Goal: Information Seeking & Learning: Learn about a topic

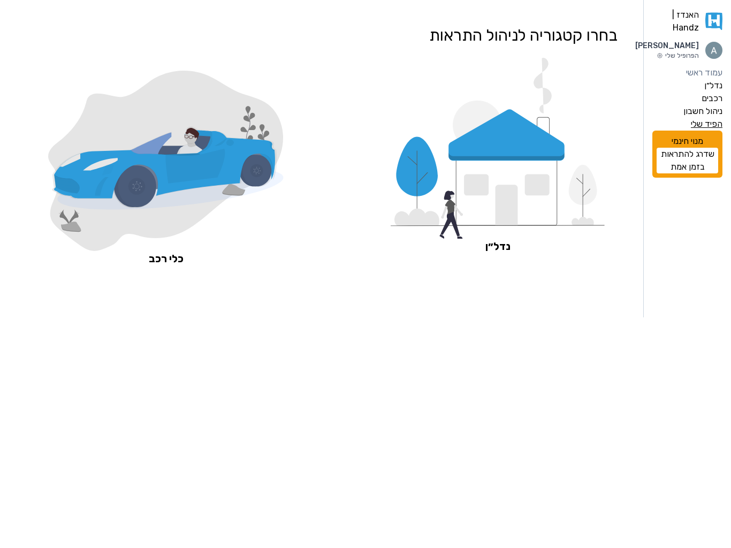
click at [713, 131] on label "הפיד שלי" at bounding box center [707, 124] width 32 height 13
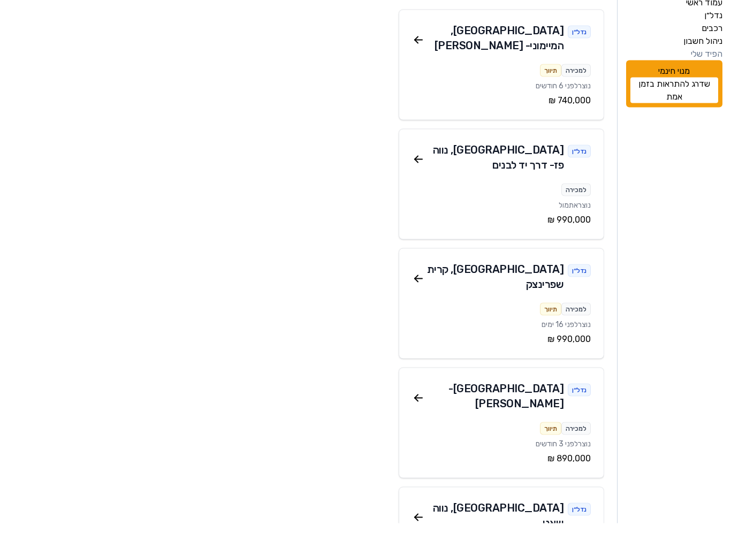
scroll to position [40, 0]
click at [416, 303] on icon at bounding box center [416, 304] width 3 height 3
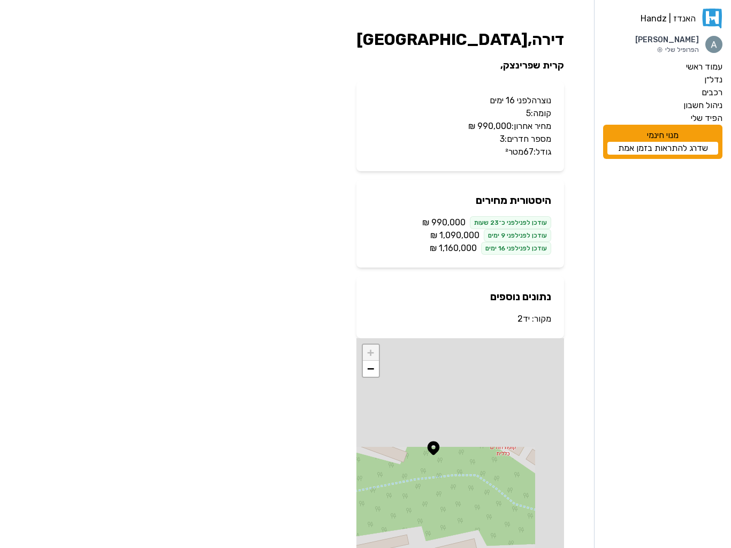
click at [461, 235] on span "‏1,090,000 ‏₪" at bounding box center [454, 235] width 49 height 13
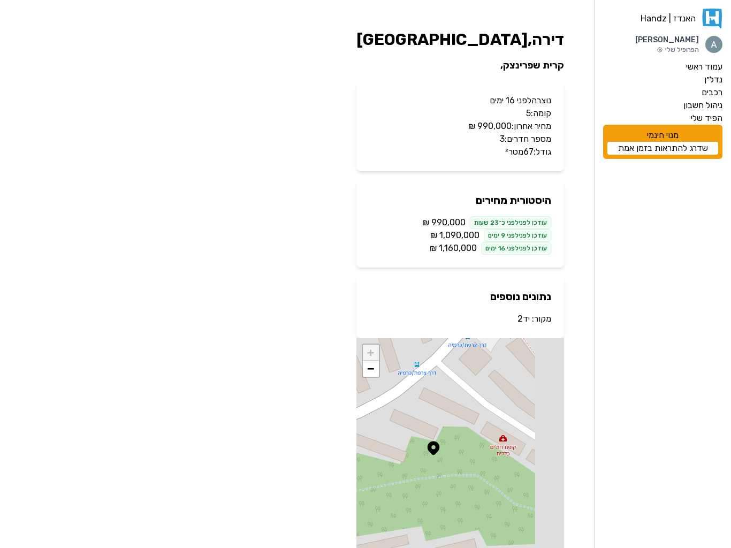
click at [461, 235] on span "‏1,090,000 ‏₪" at bounding box center [454, 235] width 49 height 13
click at [424, 293] on h2 "נתונים נוספים" at bounding box center [460, 296] width 182 height 15
click at [285, 271] on div "האנדז | Handz Amitai Fradkin הפרופיל שלי עמוד ראשי נדל״ן רכבים ניהול חשבון הפיד…" at bounding box center [365, 293] width 731 height 587
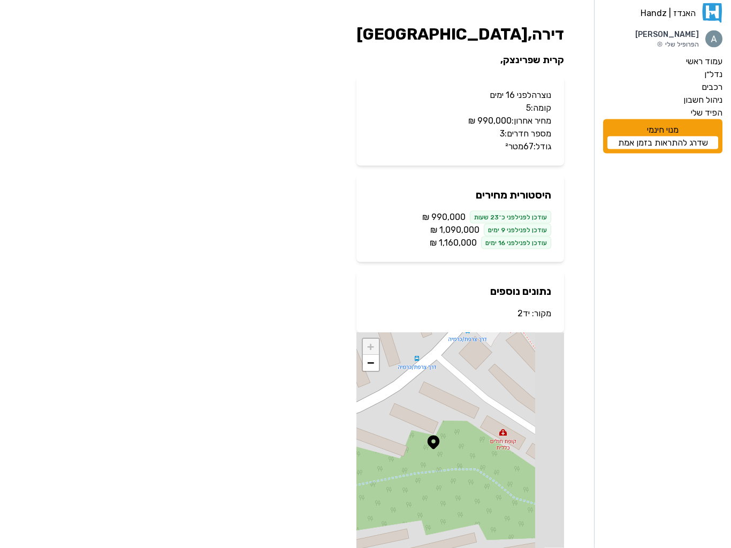
scroll to position [5, 0]
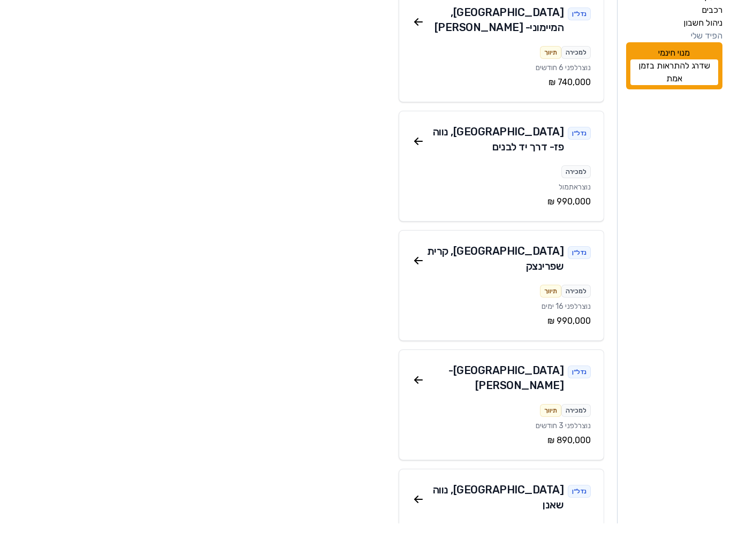
scroll to position [60, 0]
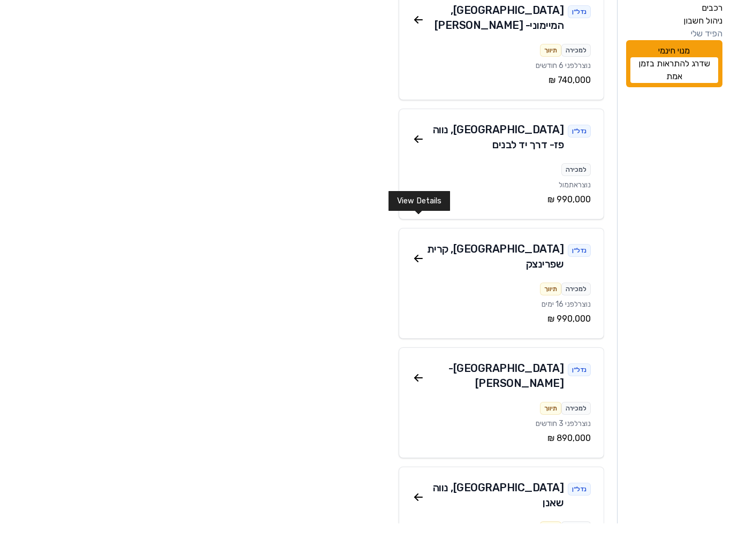
click at [417, 277] on icon at bounding box center [418, 283] width 13 height 13
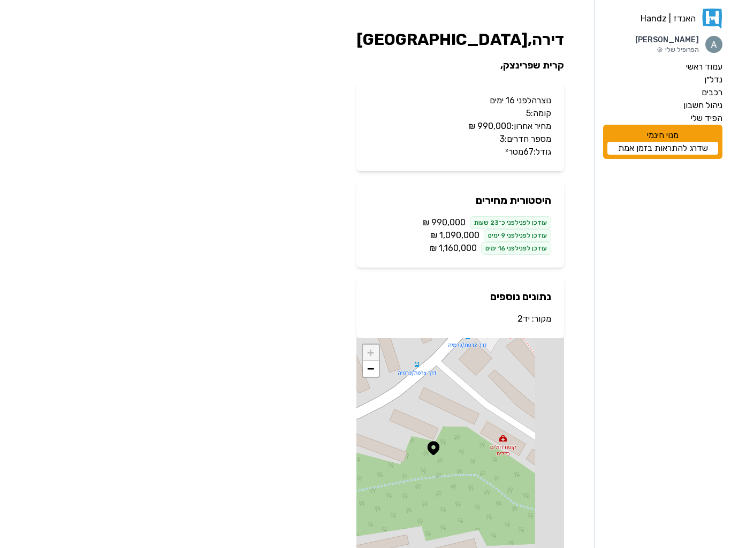
click at [463, 241] on span "‏1,090,000 ‏₪" at bounding box center [454, 235] width 49 height 13
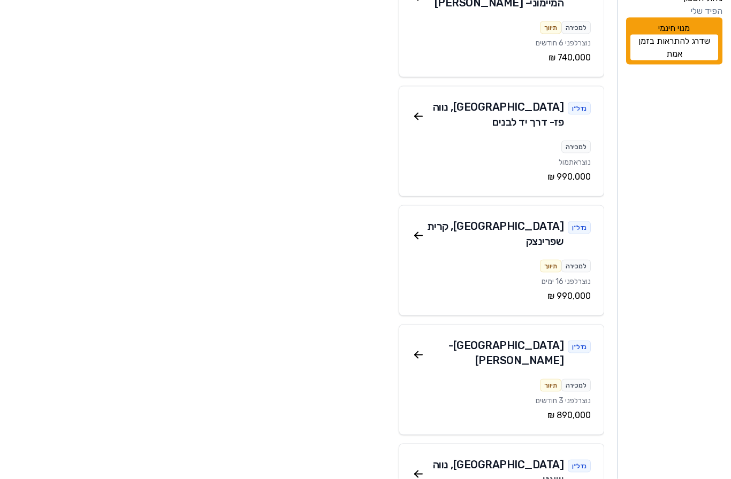
scroll to position [108, 0]
click at [423, 348] on icon at bounding box center [418, 354] width 13 height 13
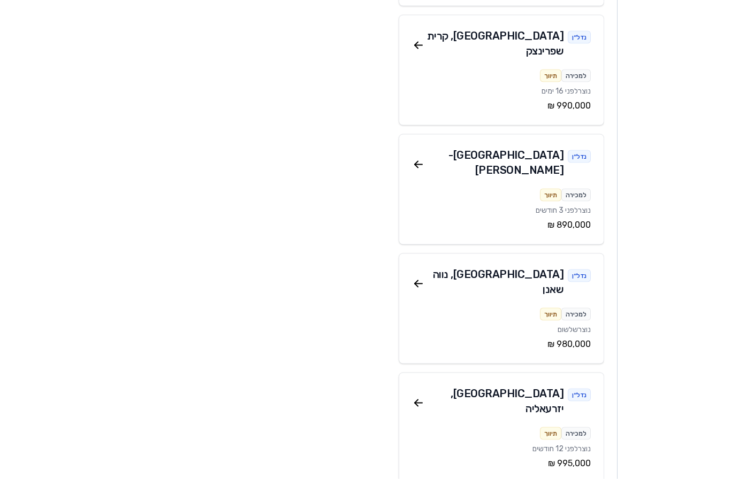
scroll to position [298, 0]
click at [418, 277] on icon at bounding box center [418, 283] width 13 height 13
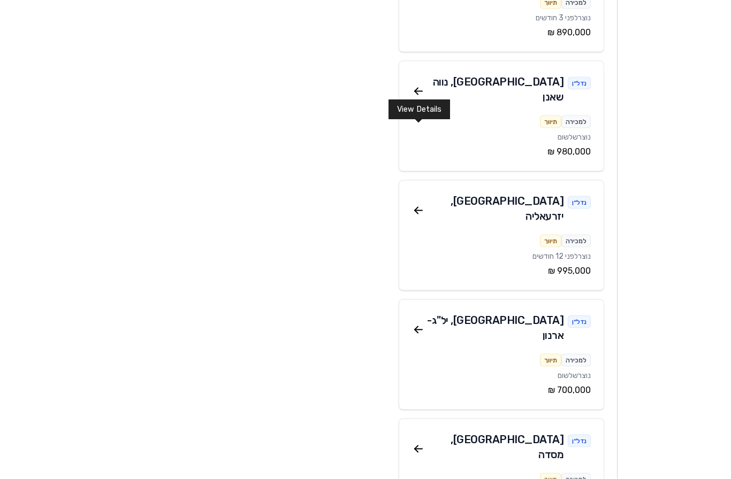
scroll to position [491, 0]
click at [421, 204] on icon at bounding box center [418, 210] width 13 height 13
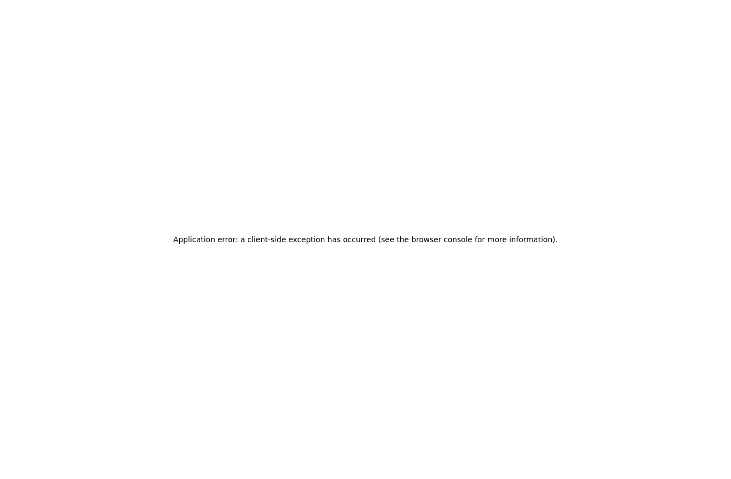
scroll to position [44, 0]
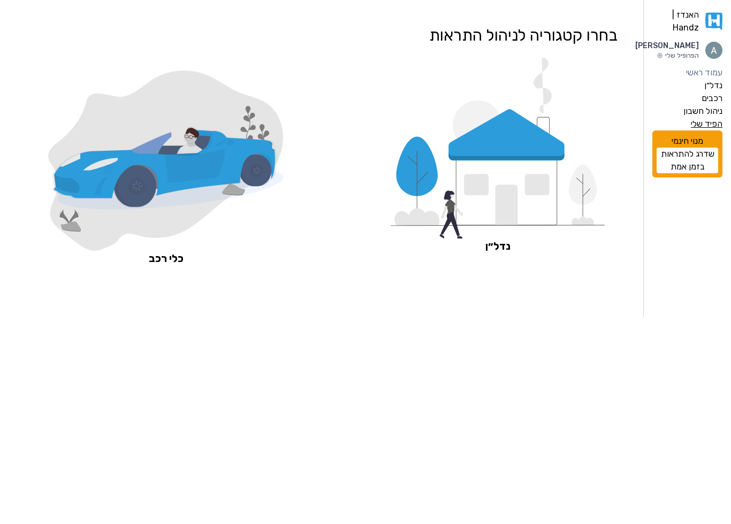
click at [714, 131] on label "הפיד שלי" at bounding box center [707, 124] width 32 height 13
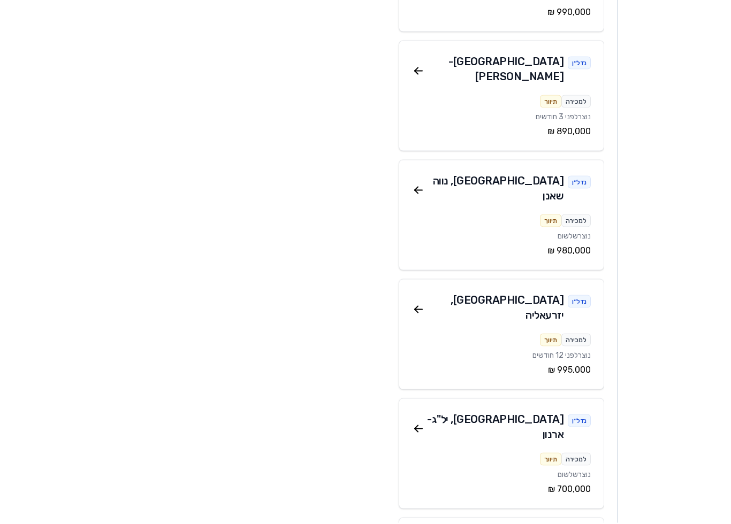
scroll to position [396, 0]
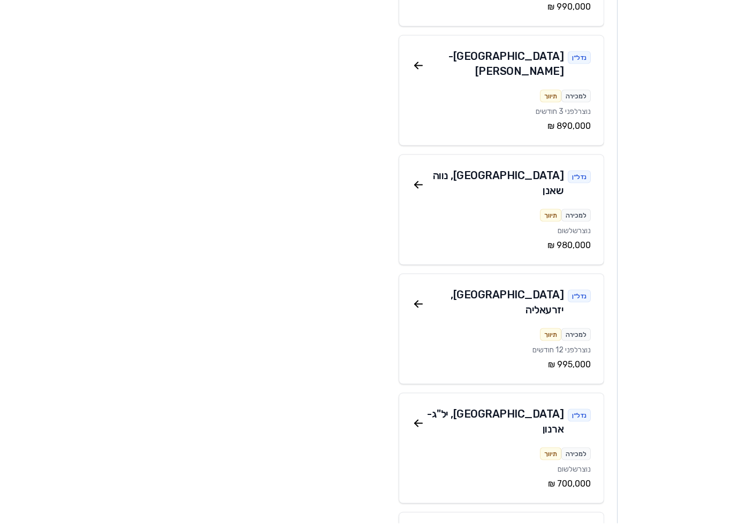
click at [571, 359] on div "‏995,000 ‏₪" at bounding box center [501, 365] width 179 height 13
click at [422, 299] on icon at bounding box center [418, 305] width 13 height 13
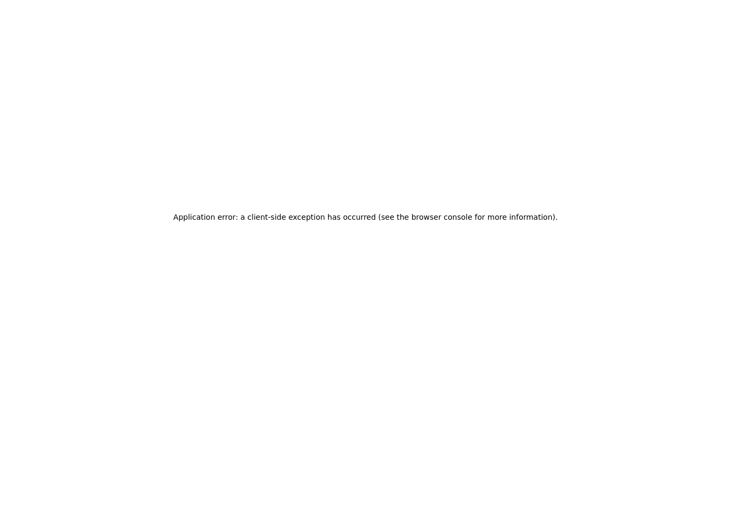
scroll to position [24, 0]
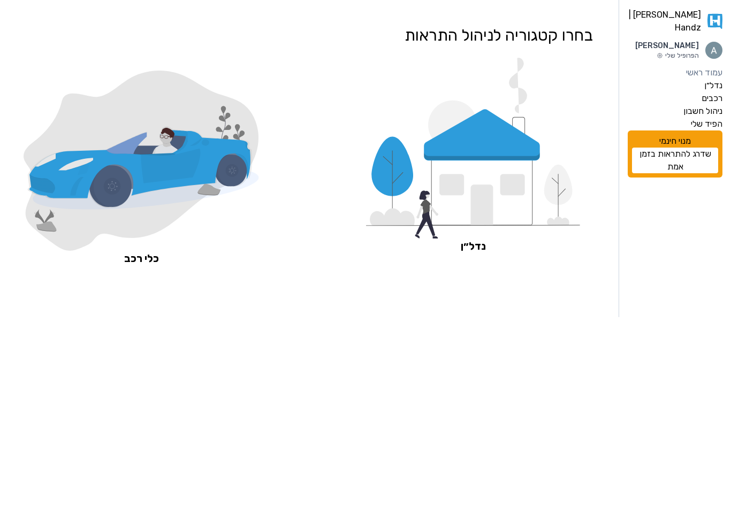
click at [572, 184] on icon at bounding box center [473, 148] width 214 height 181
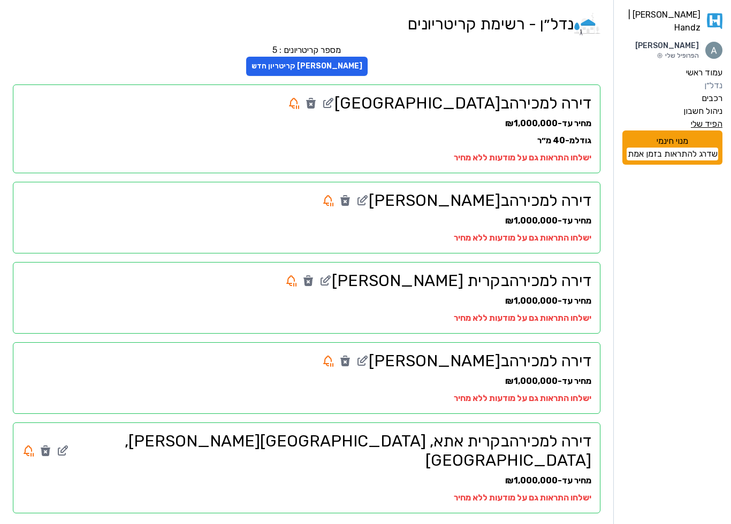
click at [709, 118] on label "הפיד שלי" at bounding box center [707, 124] width 32 height 13
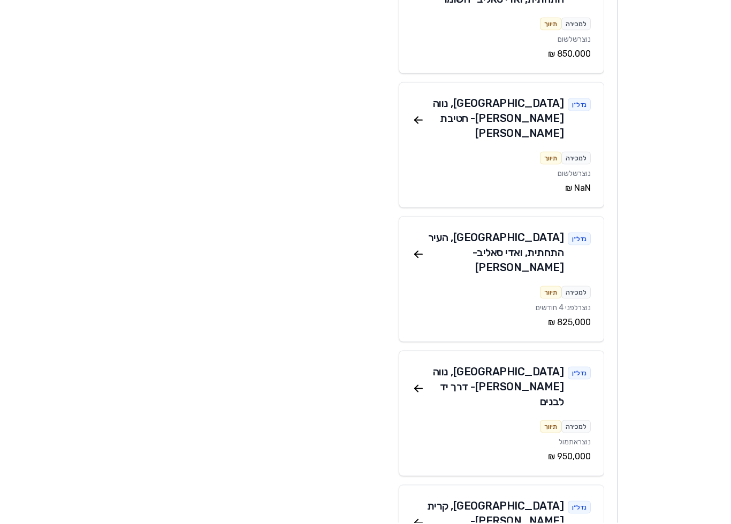
scroll to position [1453, 0]
click at [543, 499] on div "חיפה , קרית אליעזר - ש"י עגנון" at bounding box center [494, 521] width 139 height 45
click at [422, 517] on icon at bounding box center [418, 523] width 13 height 13
